Goal: Task Accomplishment & Management: Use online tool/utility

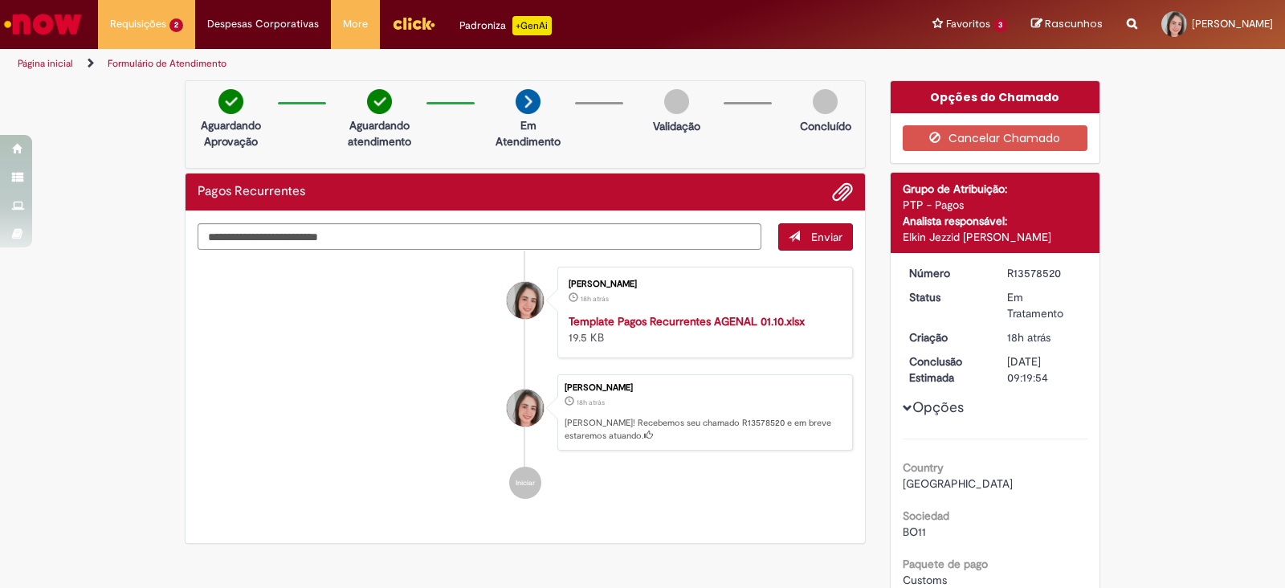
click at [1177, 331] on div "Verificar Código de Barras Aguardando Aprovação Aguardando atendimento Em Atend…" at bounding box center [642, 477] width 1285 height 795
click at [1201, 216] on div "Verificar Código de Barras Aguardando Aprovação Aguardando atendimento Em Atend…" at bounding box center [642, 477] width 1285 height 795
